Goal: Information Seeking & Learning: Learn about a topic

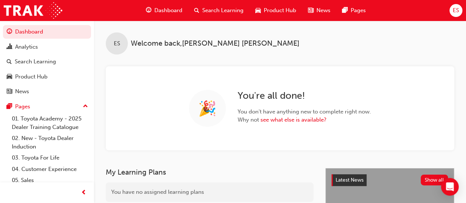
click at [285, 10] on span "Product Hub" at bounding box center [280, 10] width 32 height 8
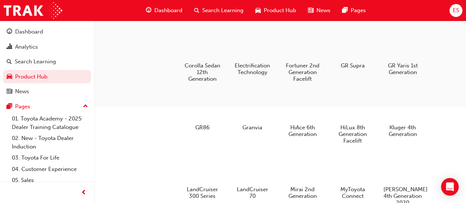
scroll to position [135, 0]
click at [196, 49] on div at bounding box center [202, 45] width 41 height 29
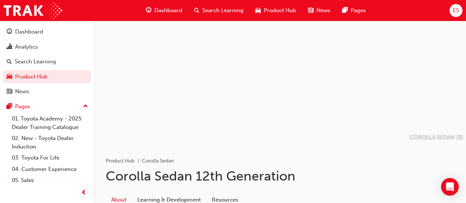
click at [196, 49] on div at bounding box center [280, 83] width 372 height 124
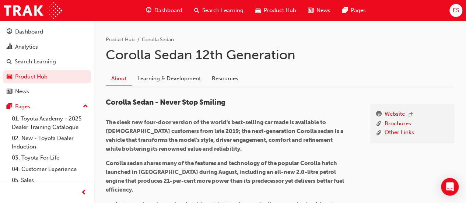
scroll to position [119, 0]
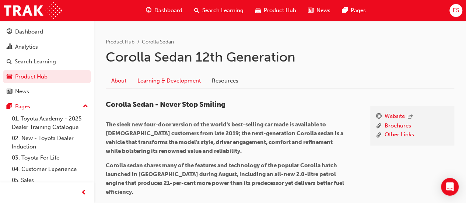
click at [193, 82] on link "Learning & Development" at bounding box center [169, 81] width 74 height 14
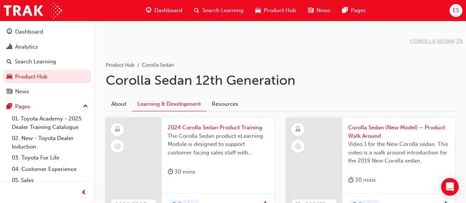
scroll to position [95, 0]
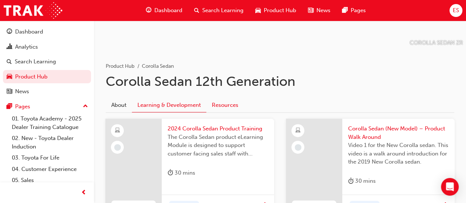
click at [224, 108] on link "Resources" at bounding box center [225, 105] width 38 height 14
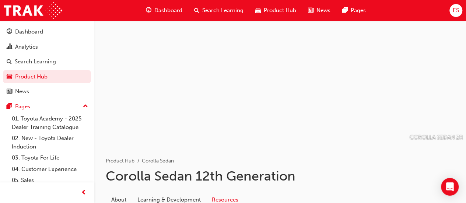
click at [276, 9] on span "Product Hub" at bounding box center [280, 10] width 32 height 8
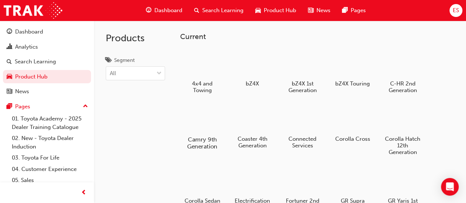
click at [213, 115] on div at bounding box center [202, 118] width 41 height 29
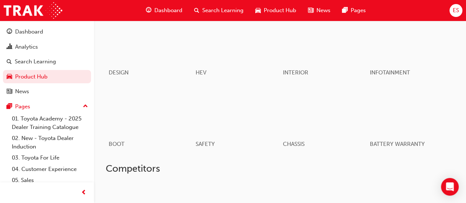
scroll to position [490, 0]
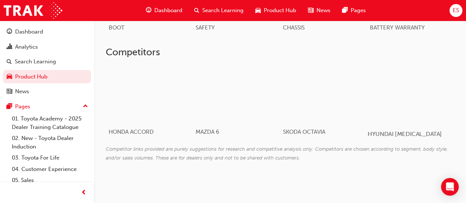
click at [426, 92] on div at bounding box center [411, 94] width 87 height 59
